Goal: Register for event/course

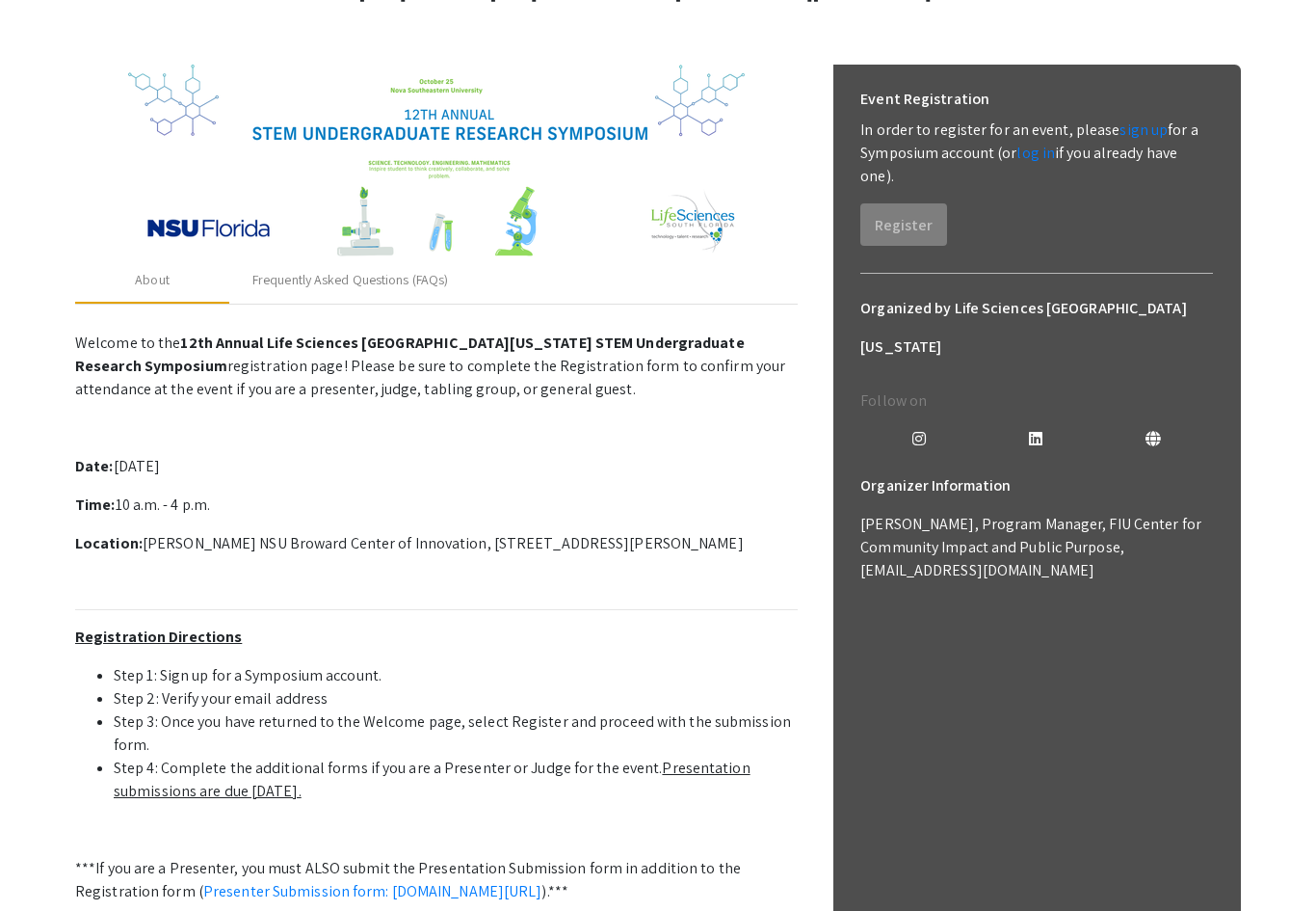
scroll to position [395, 0]
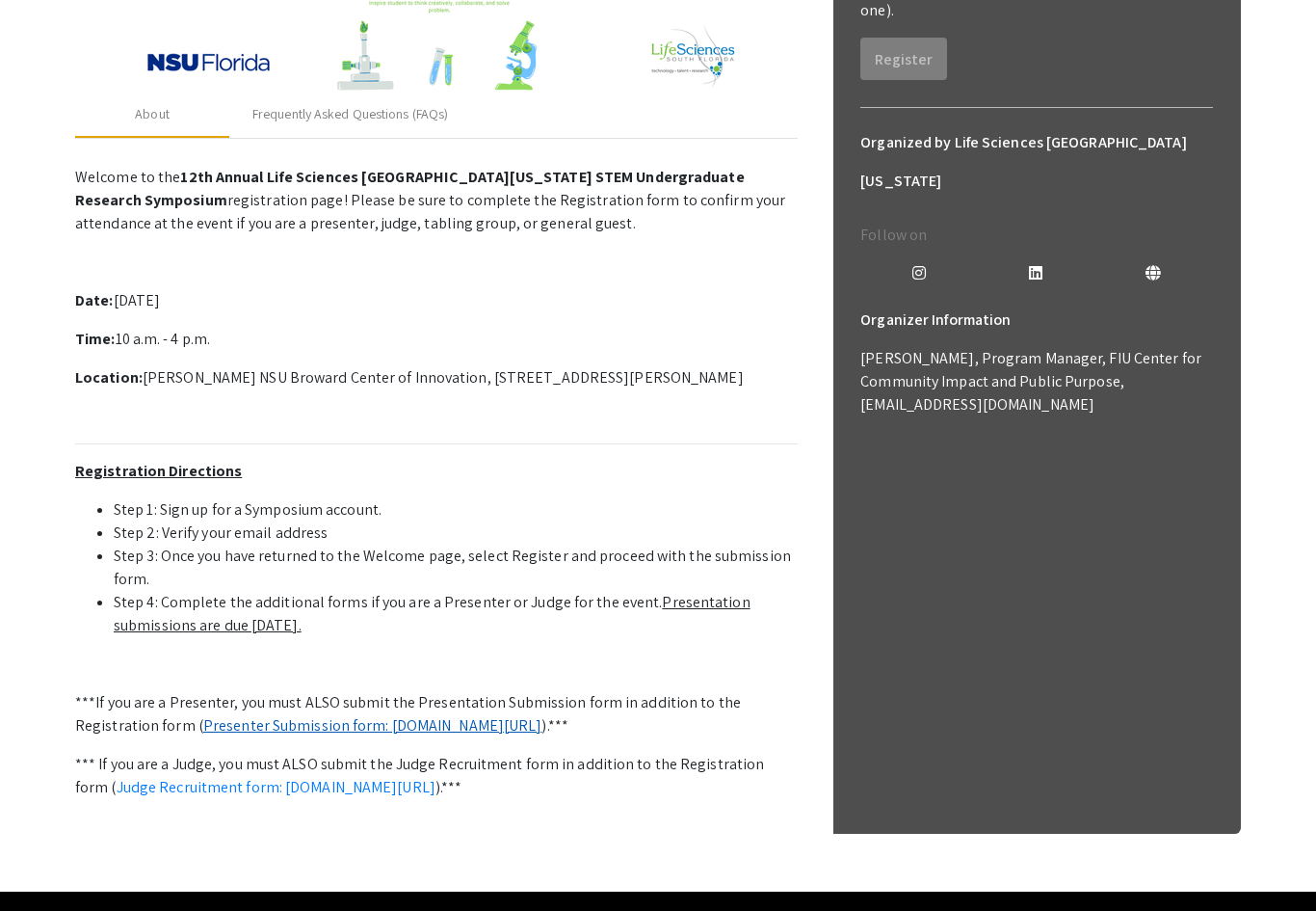
click at [543, 733] on link "Presenter Submission form: [DOMAIN_NAME][URL]" at bounding box center [373, 725] width 339 height 21
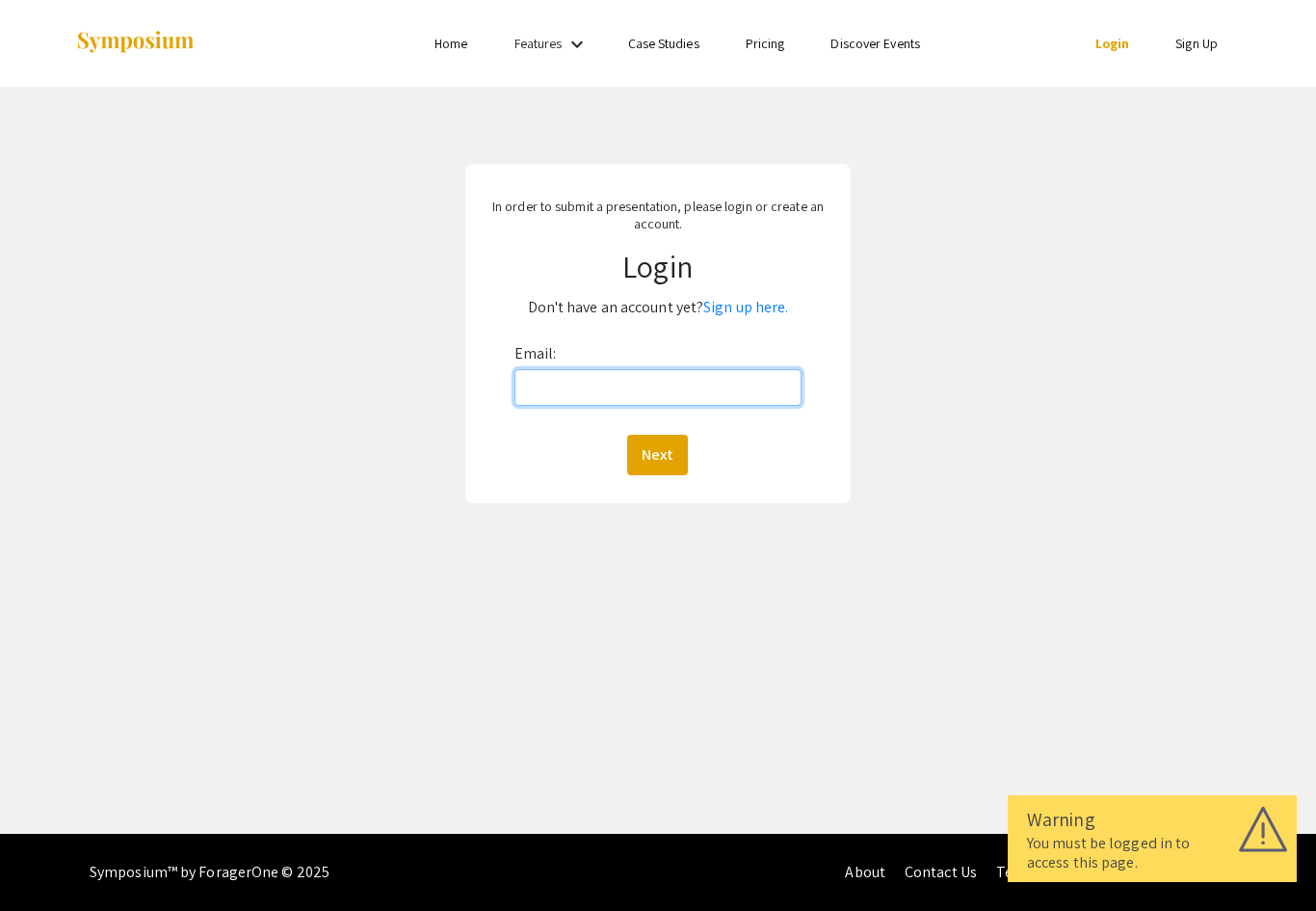
click at [682, 402] on input "Email:" at bounding box center [657, 387] width 287 height 37
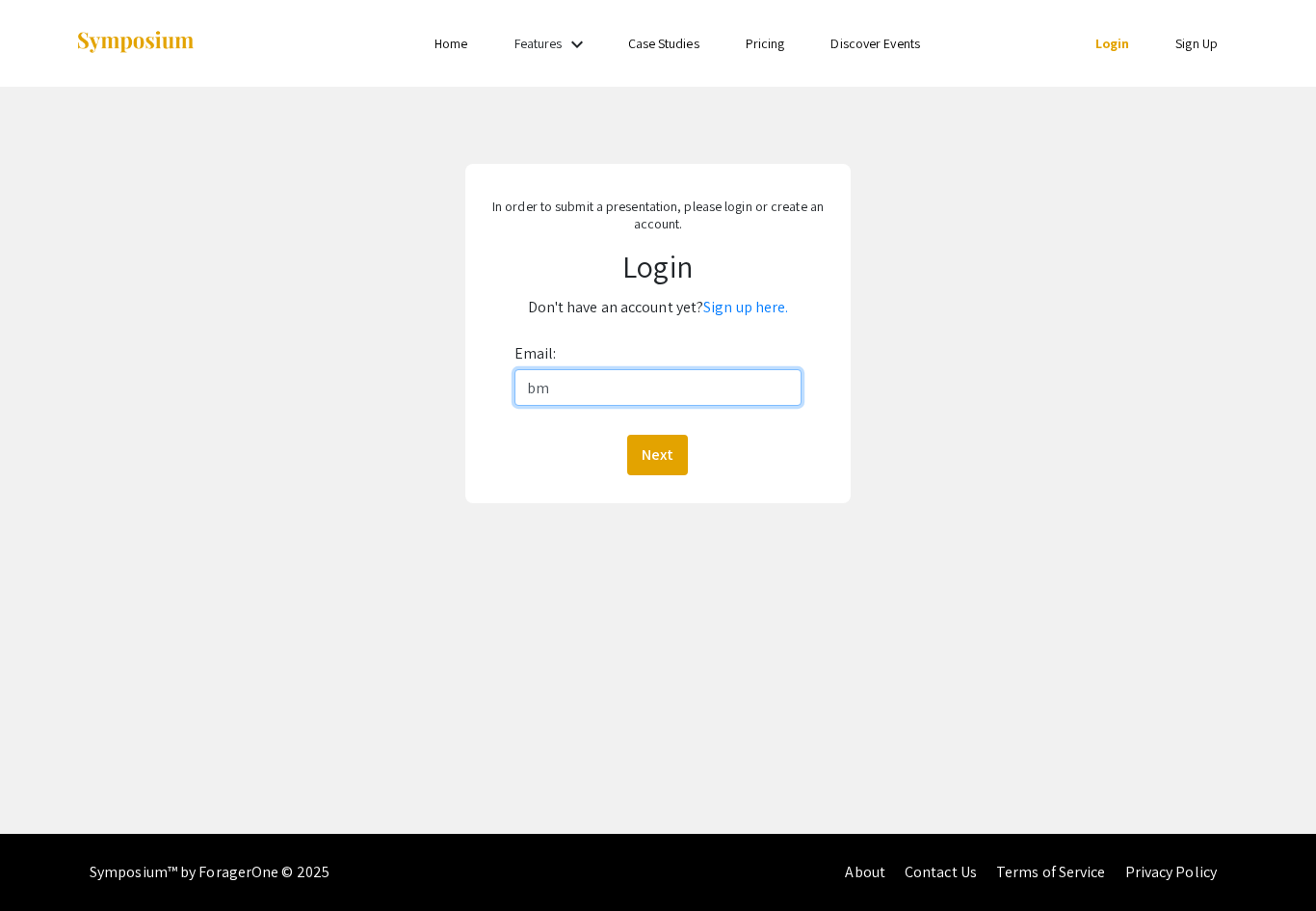
type input "bm1980@mynsu.nova.edu"
click at [657, 455] on button "Next" at bounding box center [658, 454] width 61 height 40
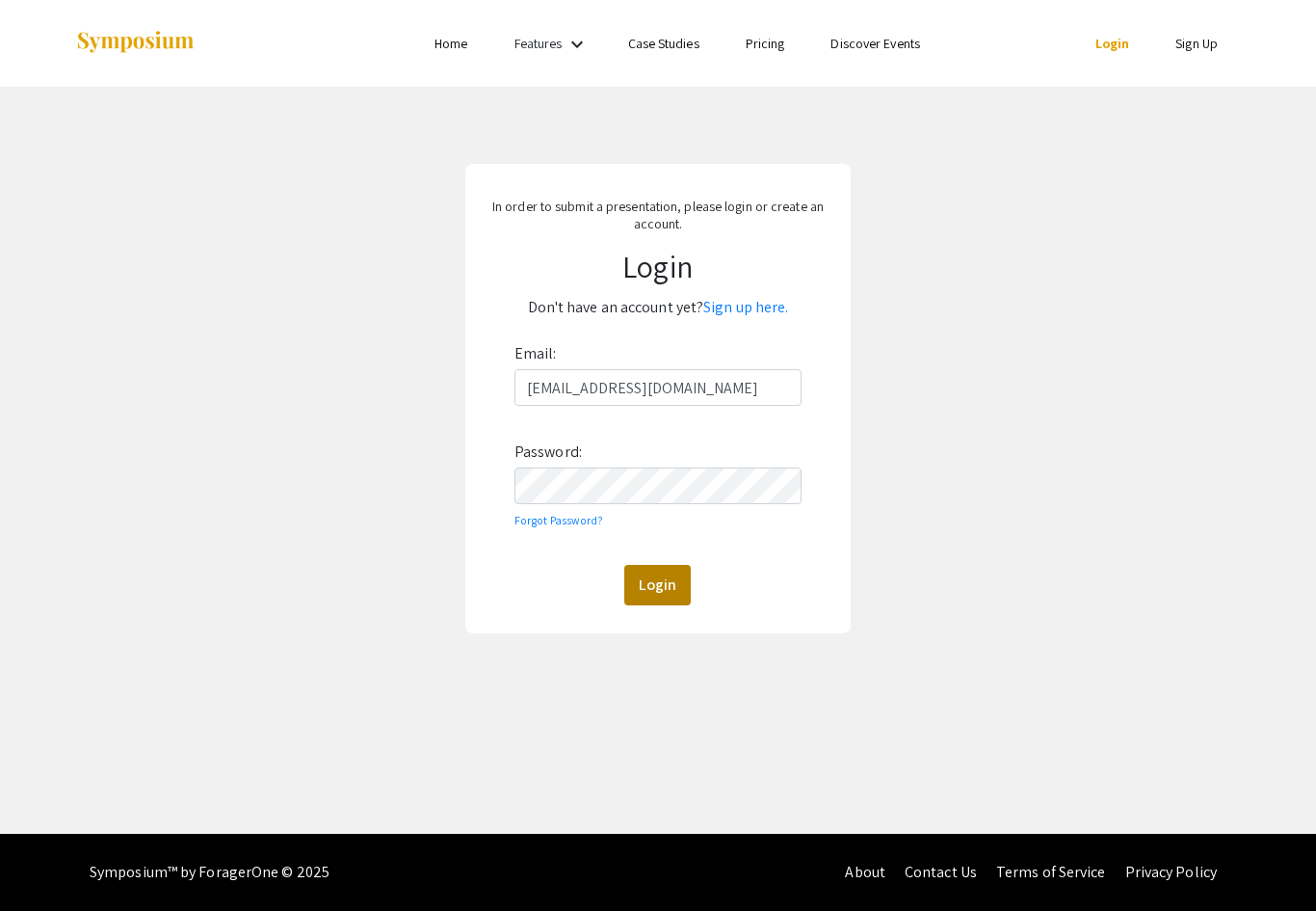
click at [670, 572] on button "Login" at bounding box center [657, 584] width 66 height 40
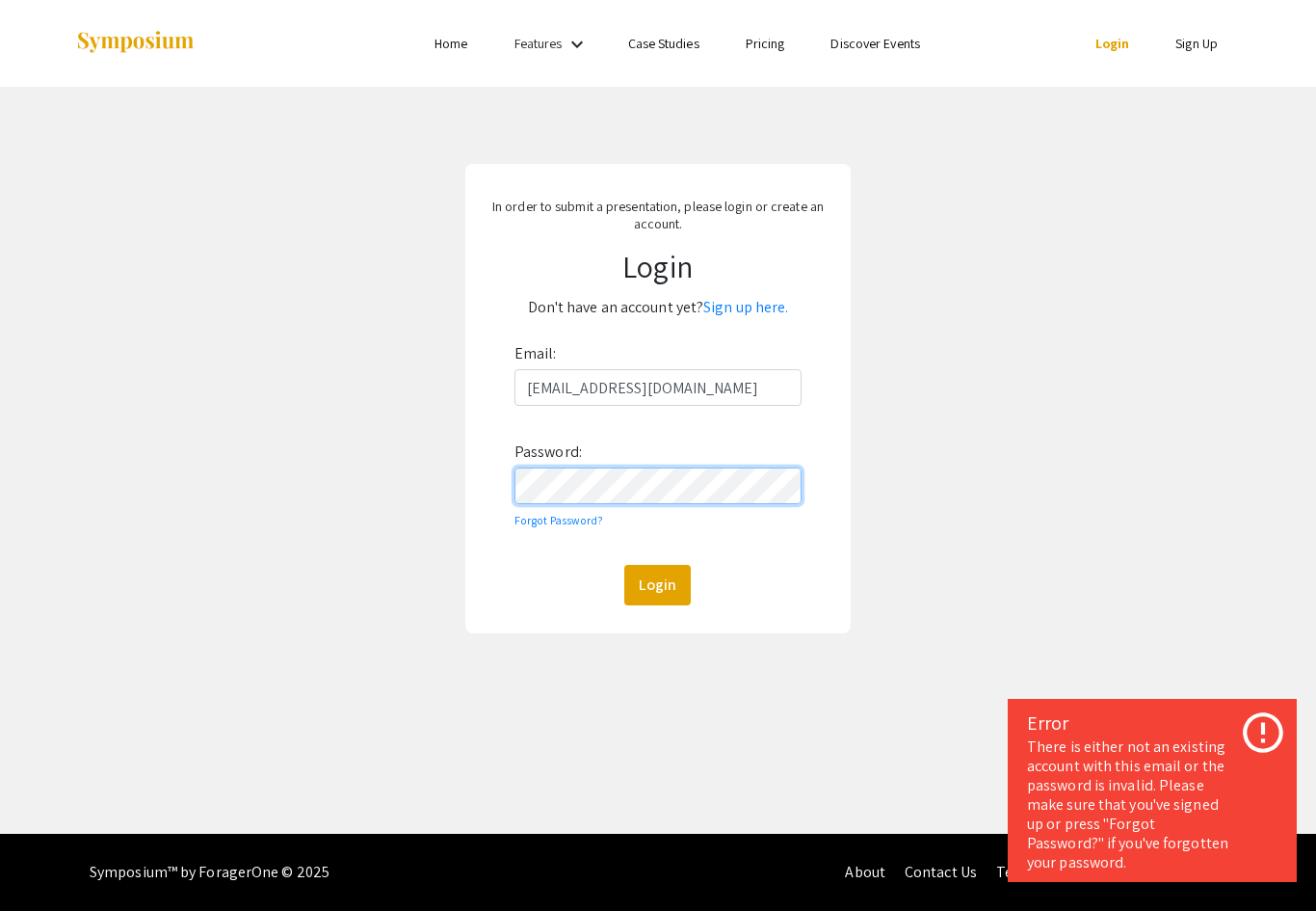
click at [657, 586] on button "Login" at bounding box center [657, 584] width 66 height 40
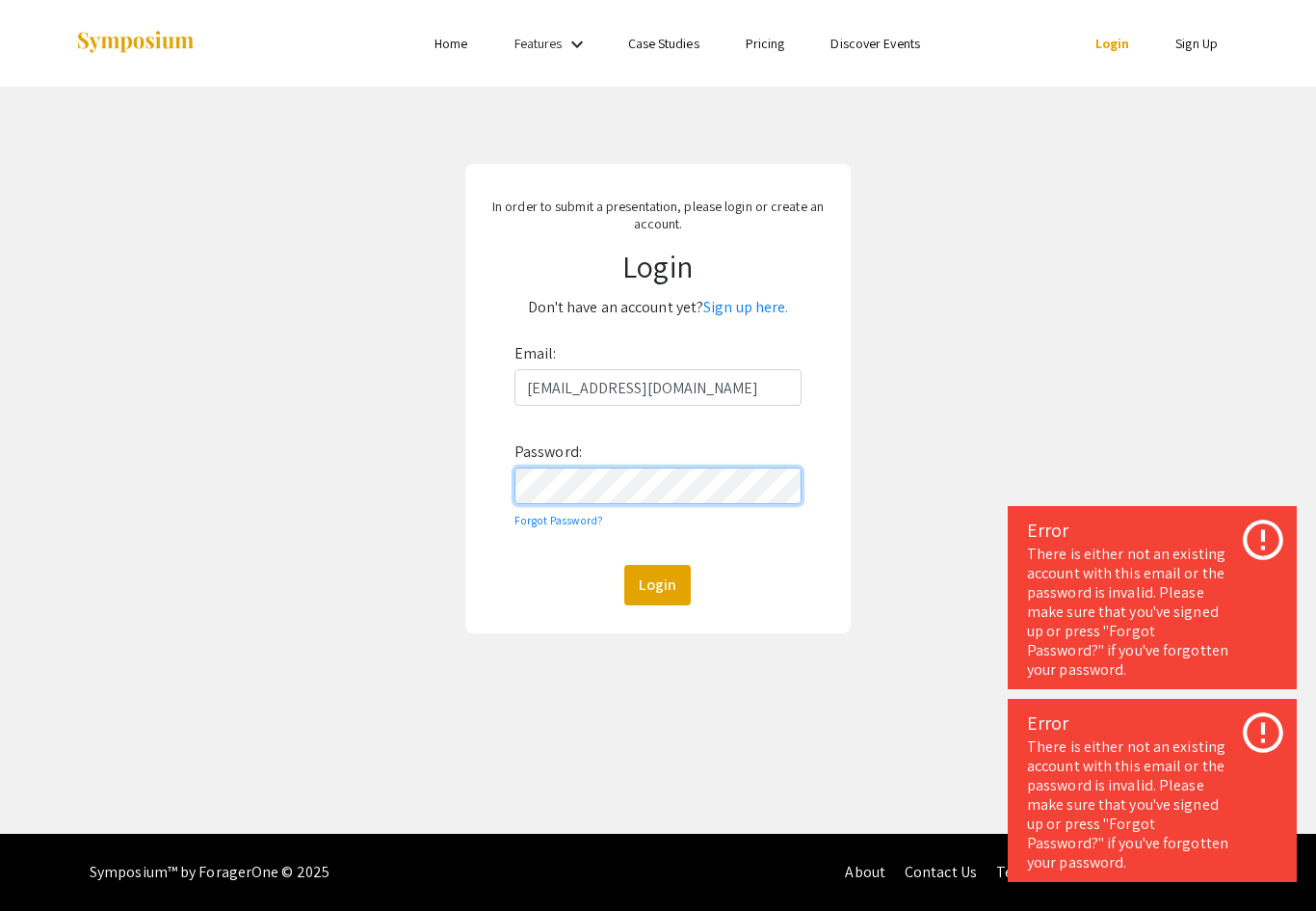
click at [657, 586] on button "Login" at bounding box center [657, 584] width 66 height 40
click at [755, 320] on p "Don't have an account yet? Sign up here." at bounding box center [658, 307] width 359 height 31
click at [736, 306] on link "Sign up here." at bounding box center [746, 307] width 85 height 21
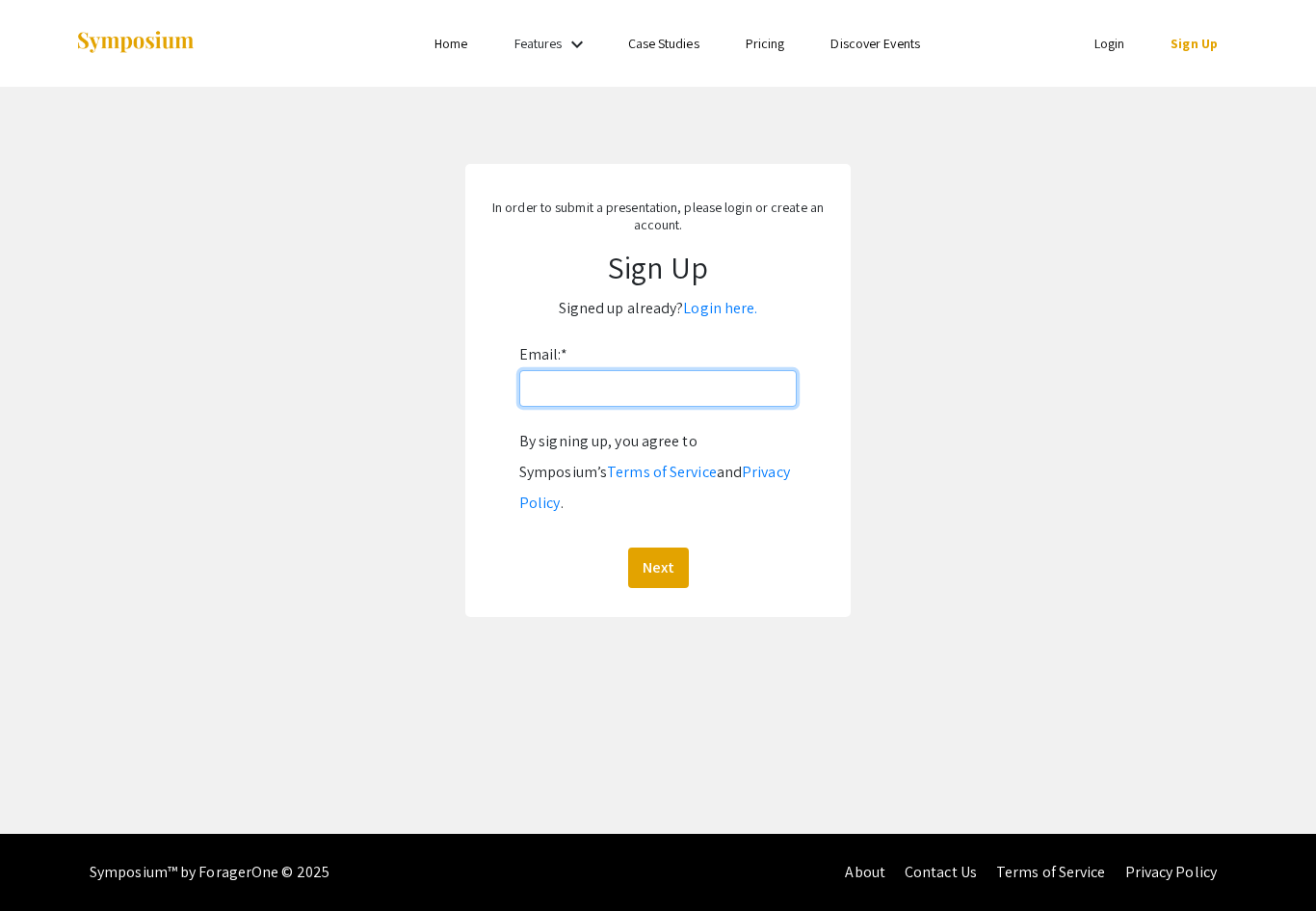
click at [673, 388] on input "Email: *" at bounding box center [657, 388] width 277 height 37
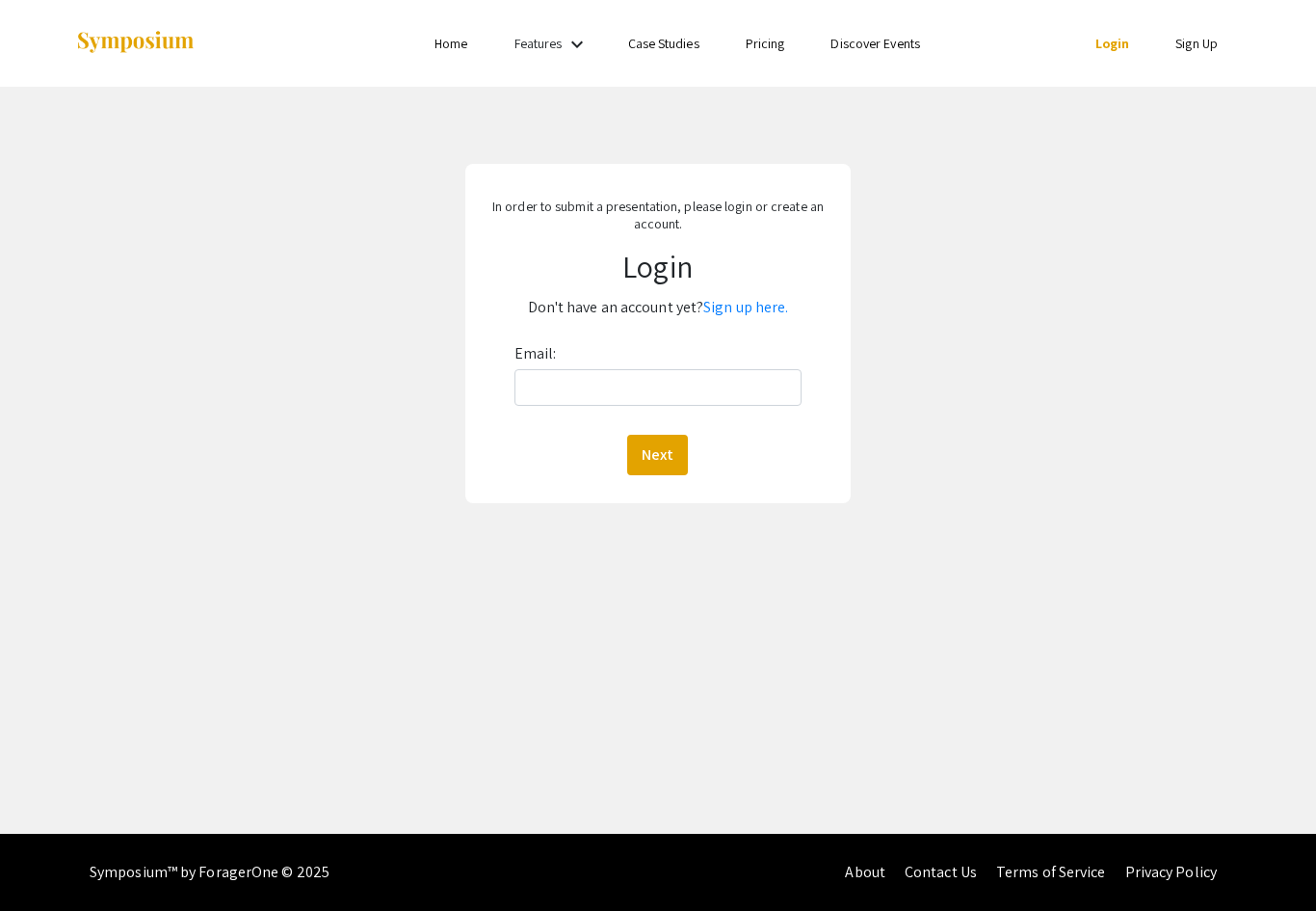
drag, startPoint x: 326, startPoint y: 12, endPoint x: 592, endPoint y: 447, distance: 509.9
click at [592, 447] on div "Next" at bounding box center [657, 454] width 287 height 40
click at [583, 402] on input "Email:" at bounding box center [657, 387] width 287 height 37
type input "bm1980@mynsu.nova.edu"
click at [659, 467] on button "Next" at bounding box center [658, 454] width 61 height 40
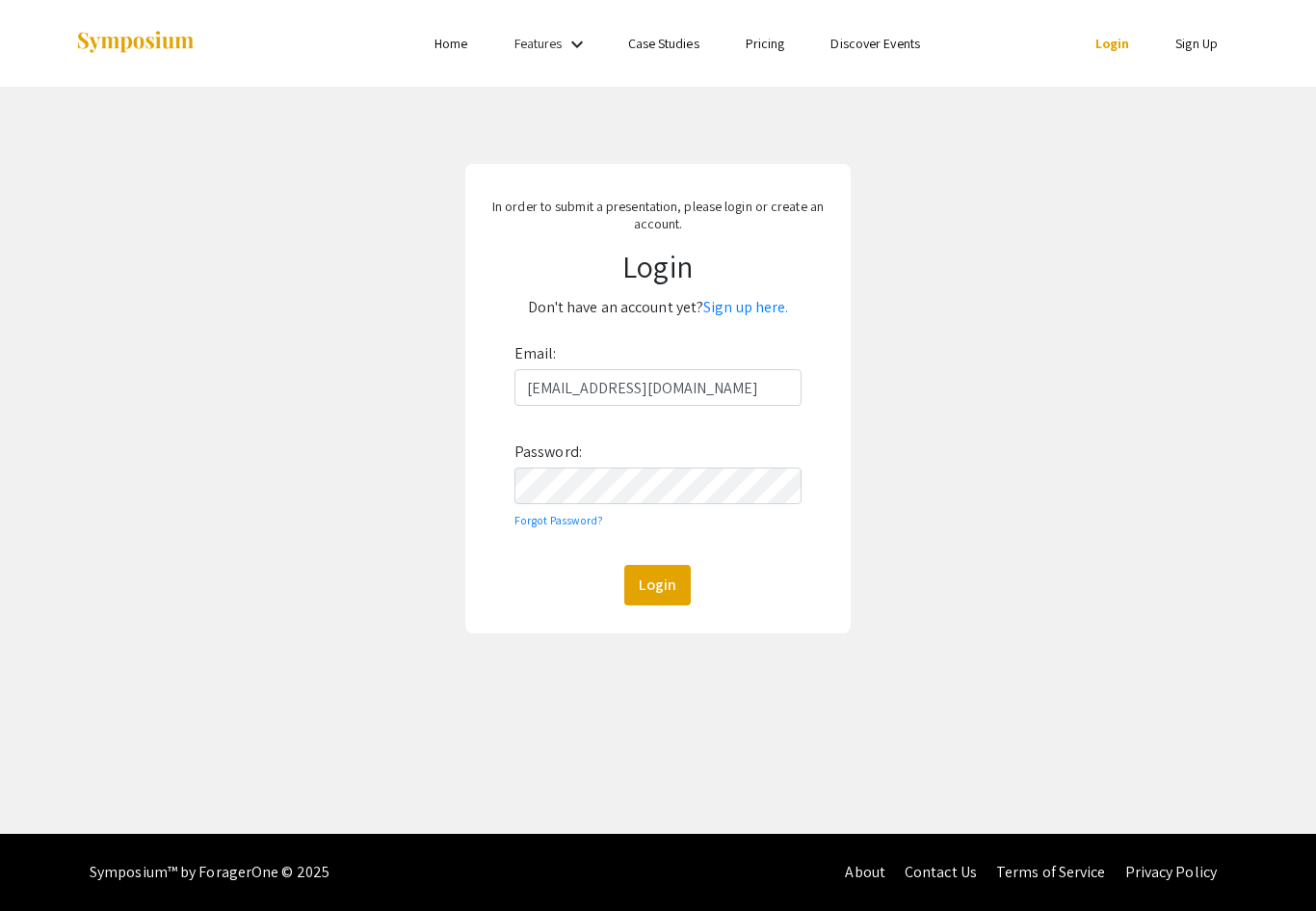
click at [626, 505] on div "Email: bm1980@mynsu.nova.edu Password: Forgot Password? Login" at bounding box center [657, 472] width 287 height 266
click at [647, 583] on button "Login" at bounding box center [657, 584] width 66 height 40
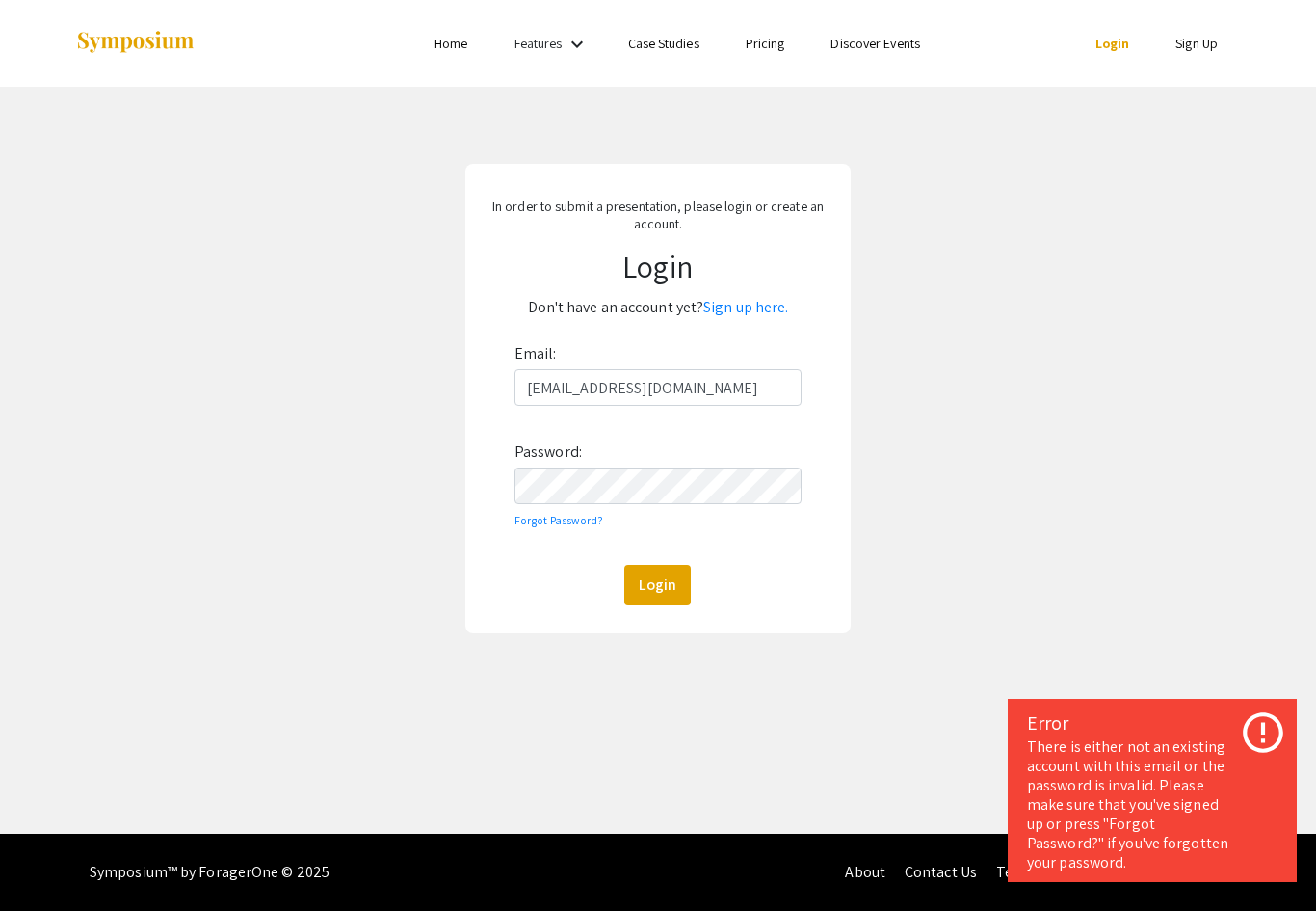
click at [651, 559] on div "Email: bm1980@mynsu.nova.edu Password: Forgot Password? Login" at bounding box center [657, 472] width 287 height 266
click at [651, 572] on button "Login" at bounding box center [657, 584] width 66 height 40
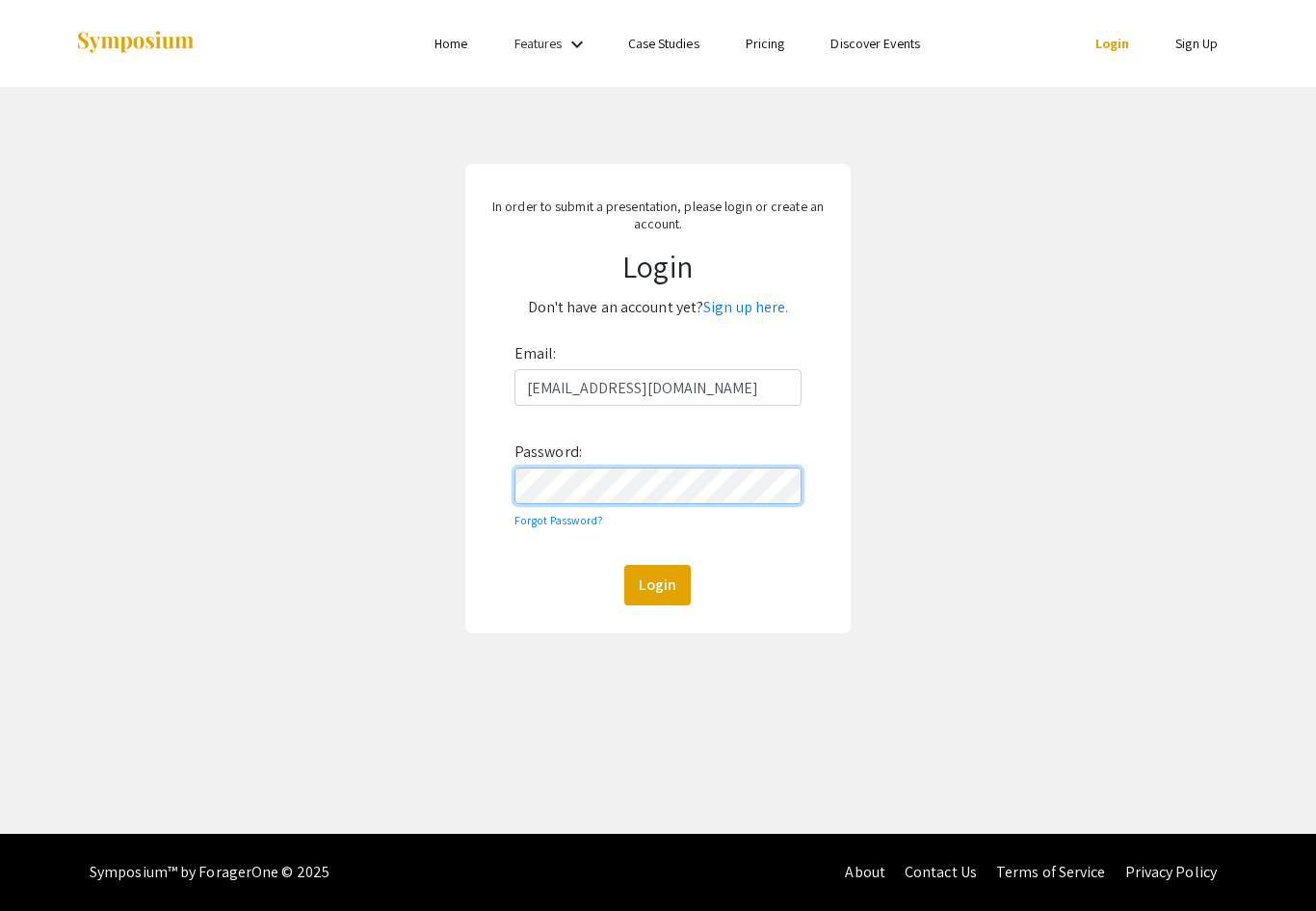
click at [455, 485] on div "In order to submit a presentation, please login or create an account. Login Don…" at bounding box center [657, 399] width 1345 height 624
click at [649, 573] on button "Login" at bounding box center [657, 584] width 66 height 40
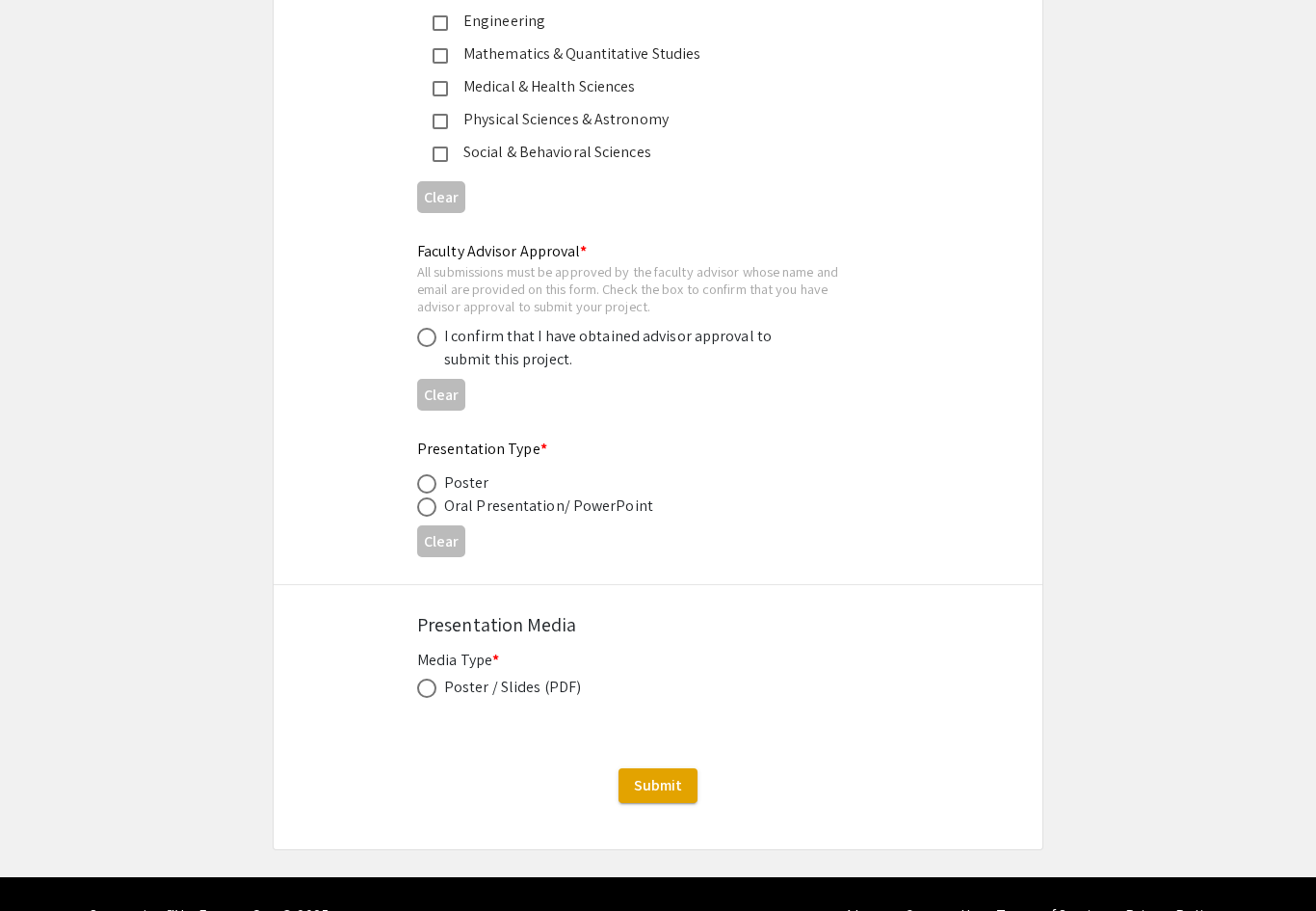
scroll to position [2760, 0]
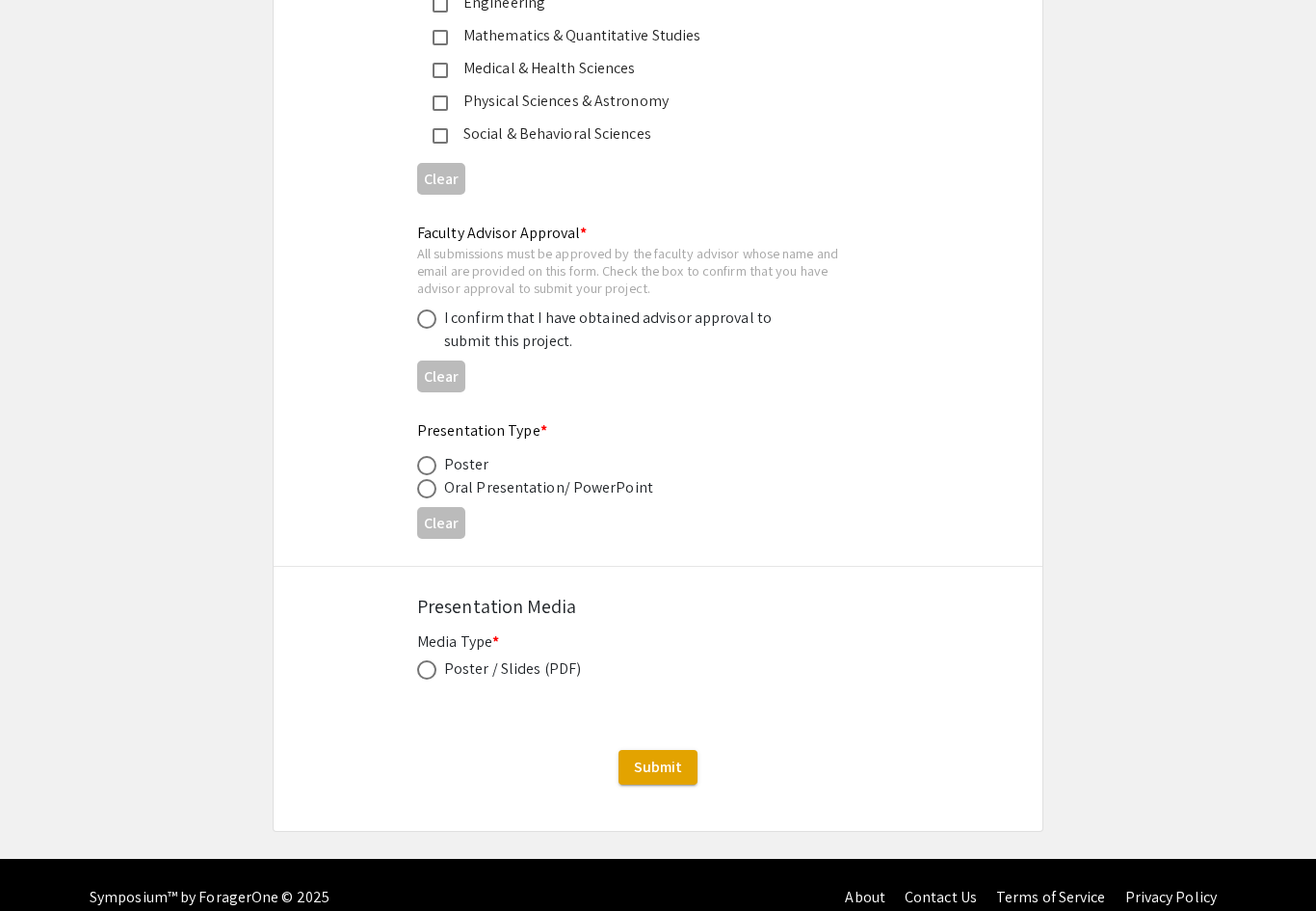
click at [432, 679] on span at bounding box center [427, 670] width 20 height 20
click at [432, 679] on input "radio" at bounding box center [427, 670] width 20 height 20
radio input "true"
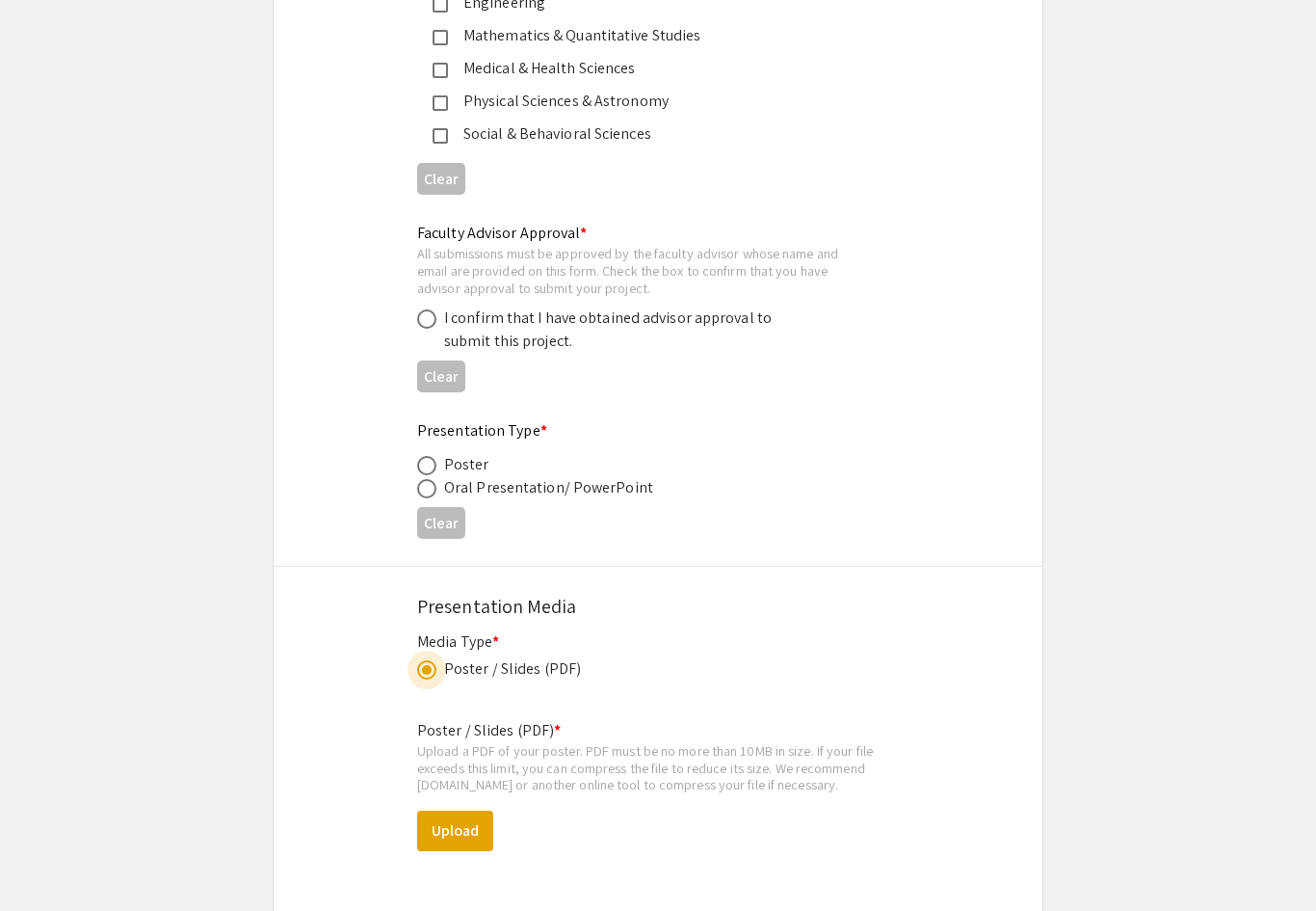
click at [432, 679] on span at bounding box center [427, 670] width 20 height 20
click at [432, 679] on input "radio" at bounding box center [427, 670] width 20 height 20
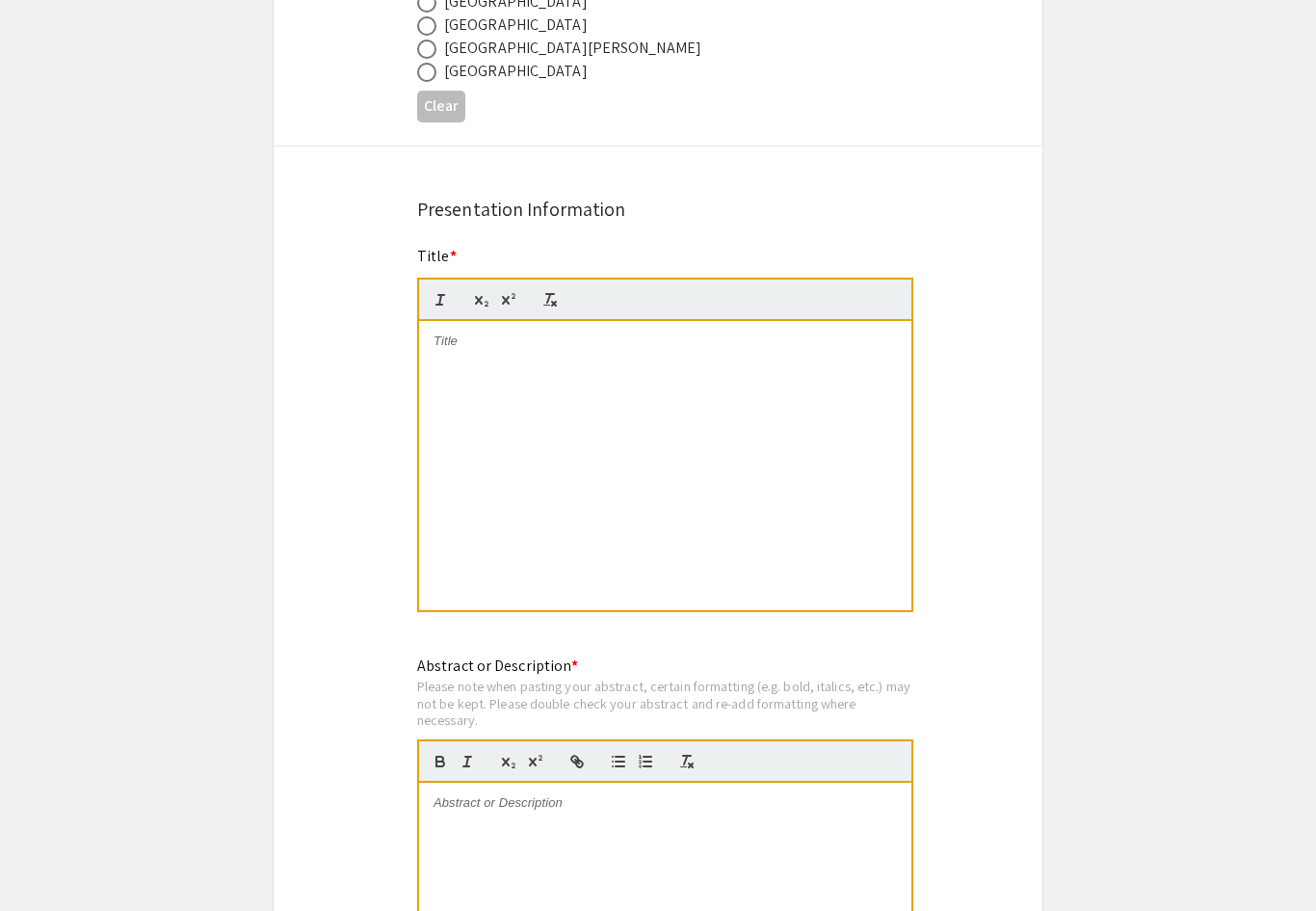
scroll to position [1168, 0]
